Goal: Information Seeking & Learning: Learn about a topic

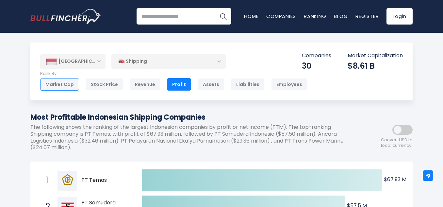
click at [61, 84] on div "Market Cap" at bounding box center [59, 84] width 39 height 12
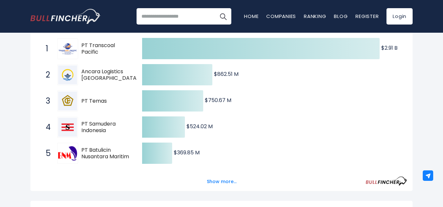
scroll to position [131, 0]
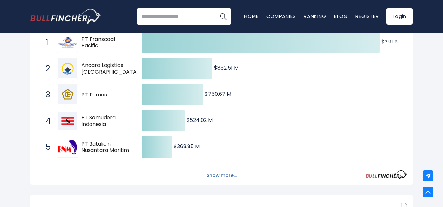
click at [219, 177] on button "Show more..." at bounding box center [222, 175] width 38 height 11
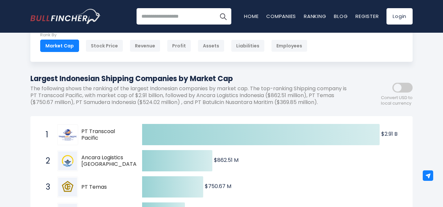
scroll to position [0, 0]
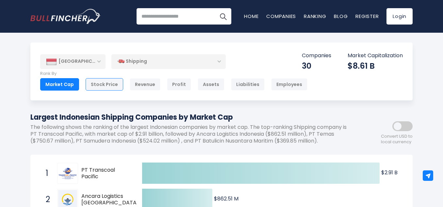
click at [113, 84] on div "Stock Price" at bounding box center [105, 84] width 38 height 12
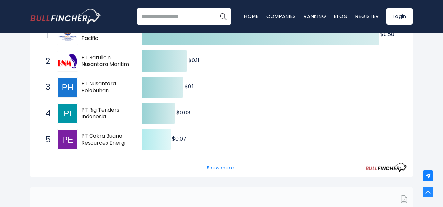
scroll to position [229, 0]
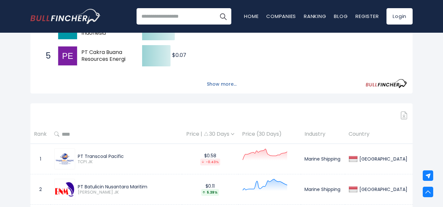
click at [219, 82] on button "Show more..." at bounding box center [222, 84] width 38 height 11
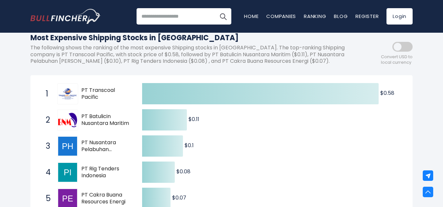
scroll to position [0, 0]
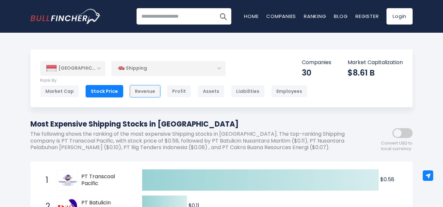
click at [143, 92] on div "Revenue" at bounding box center [145, 91] width 31 height 12
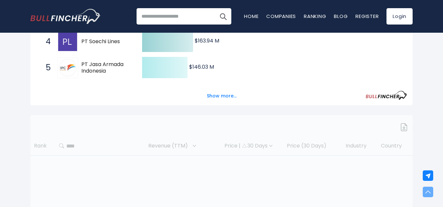
scroll to position [229, 0]
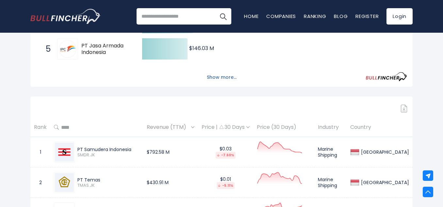
click at [232, 74] on button "Show more..." at bounding box center [222, 77] width 38 height 11
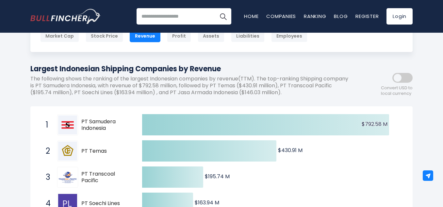
scroll to position [33, 0]
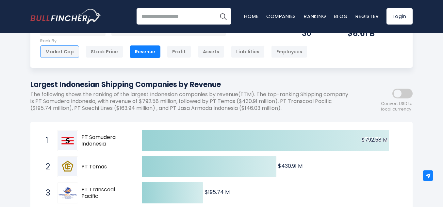
click at [62, 54] on div "Market Cap" at bounding box center [59, 51] width 39 height 12
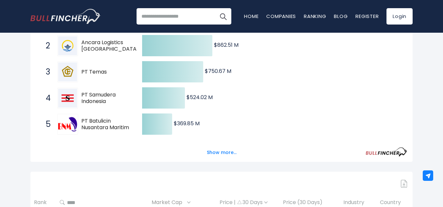
scroll to position [163, 0]
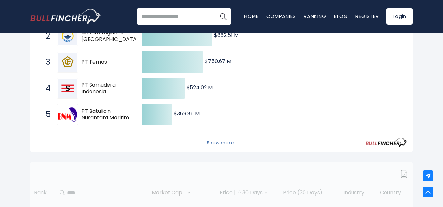
click at [218, 142] on button "Show more..." at bounding box center [222, 142] width 38 height 11
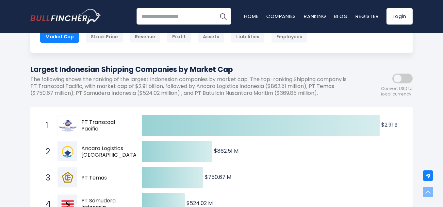
scroll to position [0, 0]
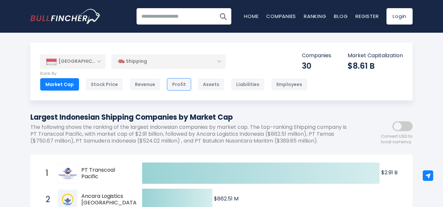
click at [177, 87] on div "Profit" at bounding box center [179, 84] width 24 height 12
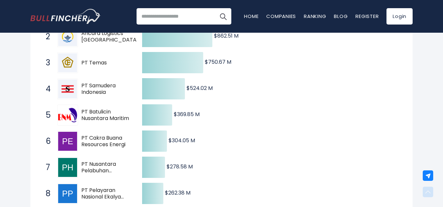
scroll to position [163, 0]
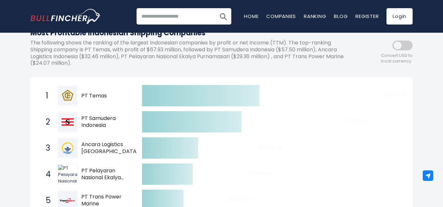
scroll to position [98, 0]
